Goal: Task Accomplishment & Management: Manage account settings

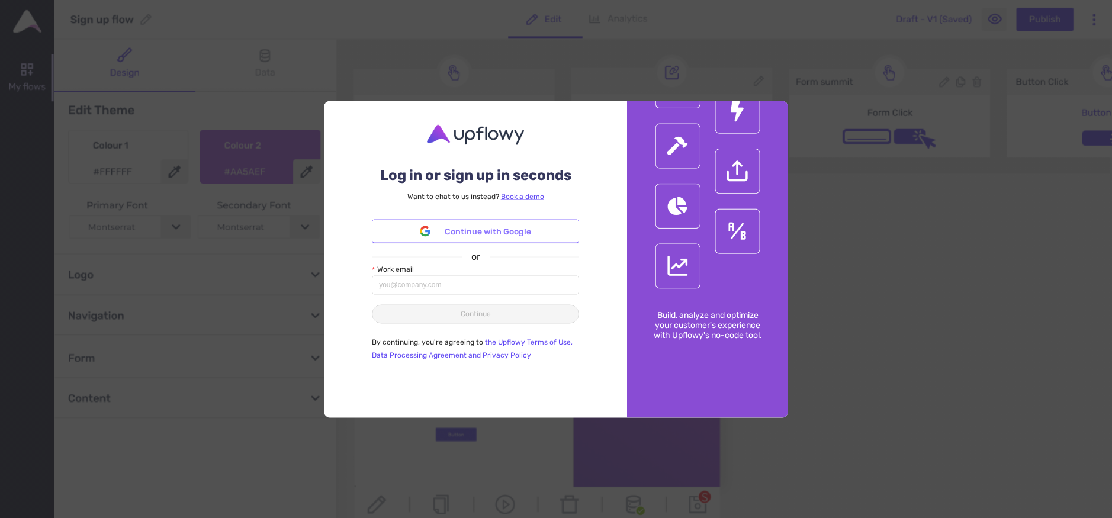
click at [475, 234] on span "Continue with Google" at bounding box center [488, 231] width 86 height 13
type input "[PERSON_NAME][EMAIL_ADDRESS][DOMAIN_NAME]"
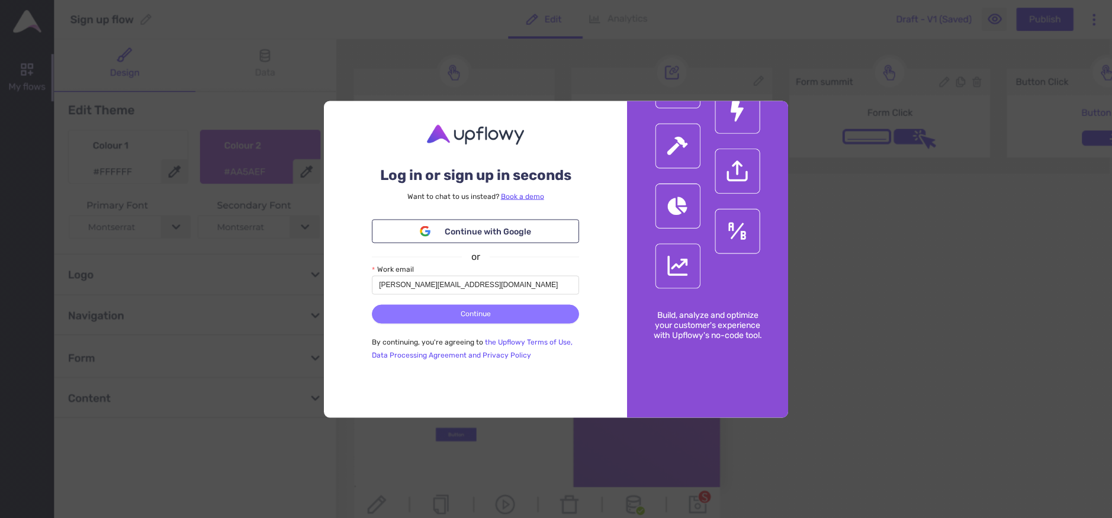
click at [493, 316] on button "Continue" at bounding box center [475, 313] width 207 height 19
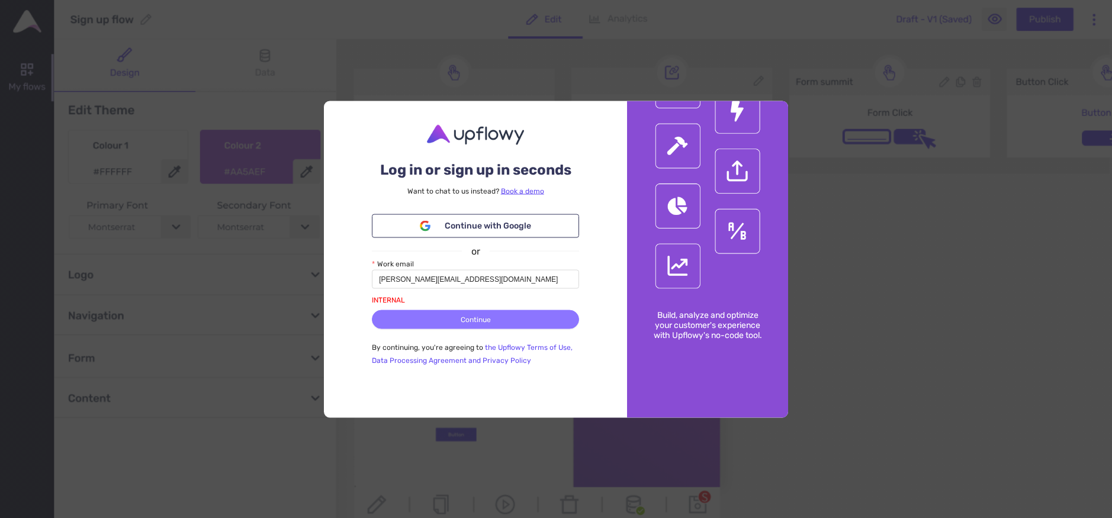
click at [473, 324] on span "Continue" at bounding box center [476, 319] width 30 height 11
